Goal: Navigation & Orientation: Go to known website

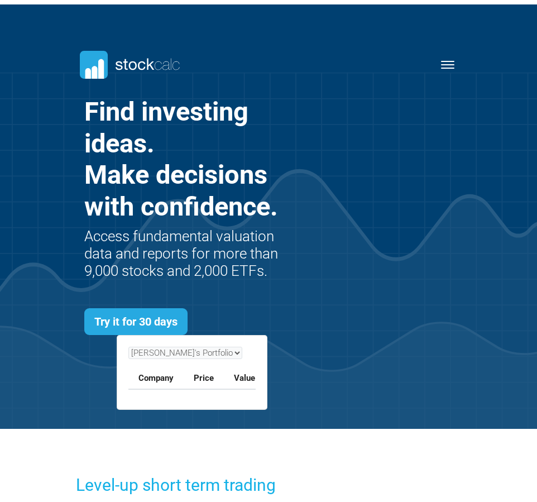
scroll to position [346, 402]
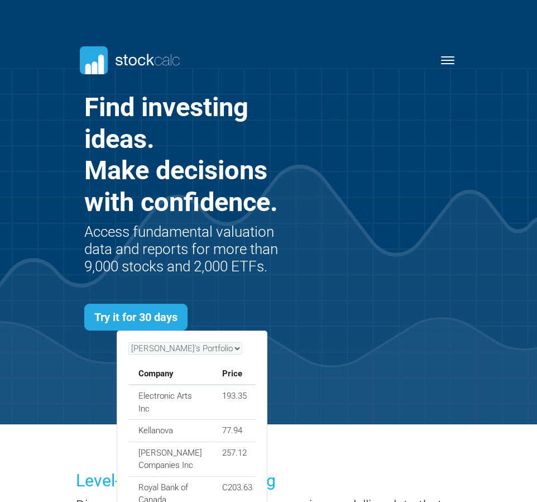
drag, startPoint x: 465, startPoint y: 52, endPoint x: 459, endPoint y: 59, distance: 9.9
click at [462, 55] on div "Blog Sign Up" at bounding box center [269, 301] width 402 height 572
click at [454, 63] on button "Toggle navigation" at bounding box center [448, 60] width 27 height 13
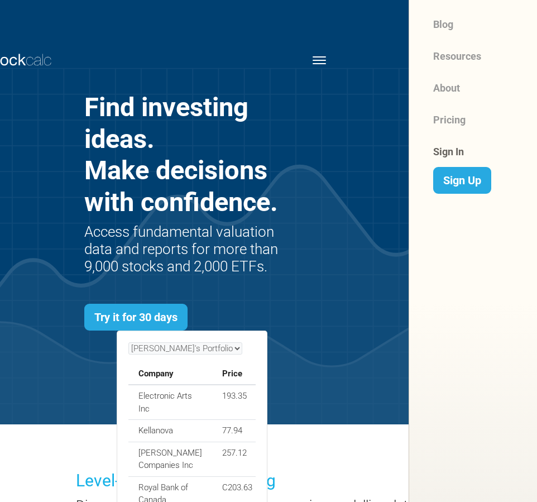
click at [438, 145] on link "Sign In" at bounding box center [481, 152] width 97 height 32
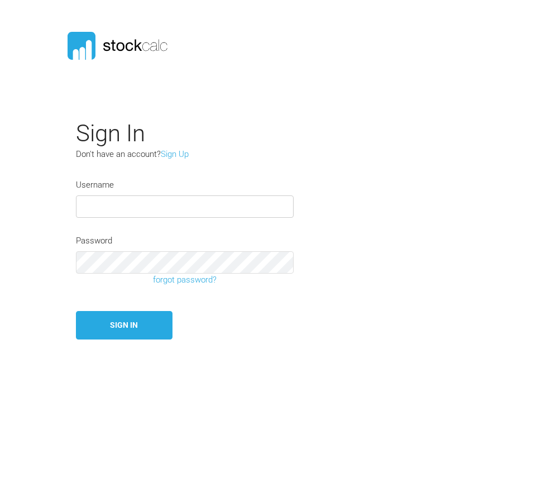
drag, startPoint x: 135, startPoint y: 215, endPoint x: 152, endPoint y: 215, distance: 17.9
click at [133, 215] on input "text" at bounding box center [185, 206] width 218 height 22
paste input "LUSSIEM"
type input "LUSSIEM"
click at [120, 331] on button "Sign In" at bounding box center [124, 325] width 97 height 28
